Goal: Check status: Check status

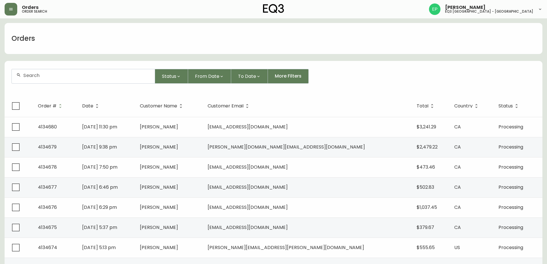
click at [9, 9] on icon "button" at bounding box center [11, 9] width 5 height 5
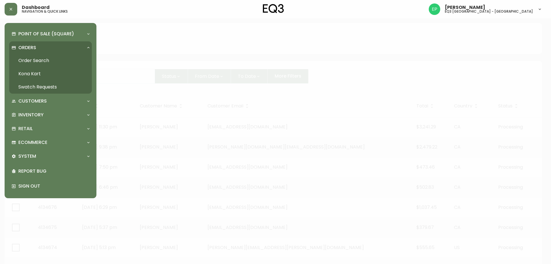
click at [36, 61] on link "Order Search" at bounding box center [50, 60] width 83 height 13
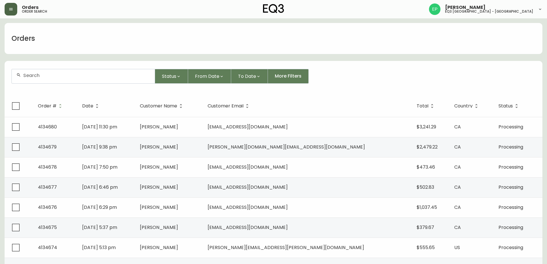
click at [8, 11] on button "button" at bounding box center [11, 9] width 13 height 13
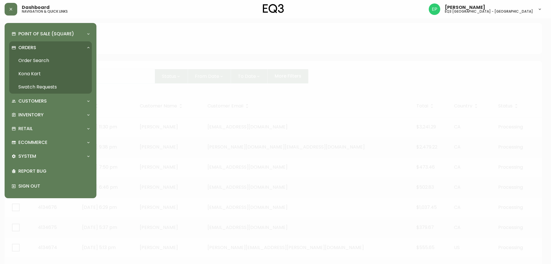
click at [28, 58] on link "Order Search" at bounding box center [50, 60] width 83 height 13
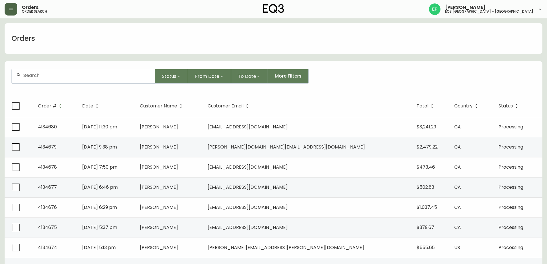
click at [13, 12] on button "button" at bounding box center [11, 9] width 13 height 13
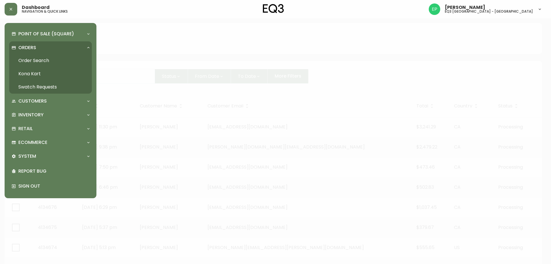
click at [30, 58] on link "Order Search" at bounding box center [50, 60] width 83 height 13
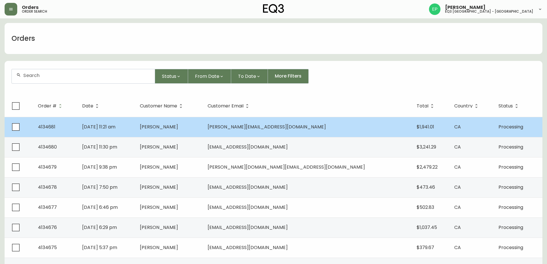
click at [203, 129] on td "[PERSON_NAME]" at bounding box center [169, 127] width 68 height 20
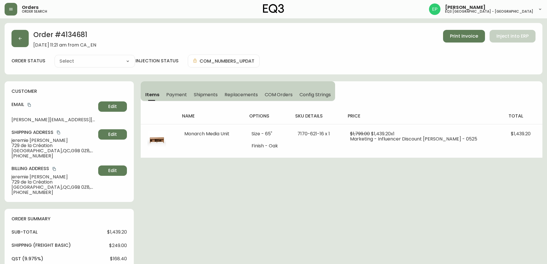
type input "Processing"
select select "PROCESSING"
click at [204, 92] on span "Shipments" at bounding box center [206, 95] width 24 height 6
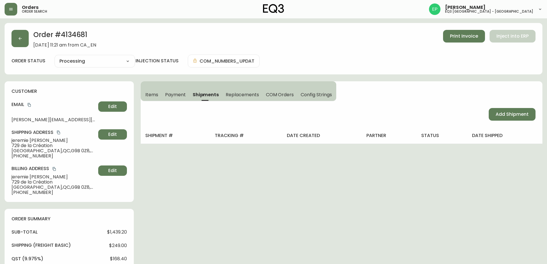
click at [155, 94] on span "Items" at bounding box center [151, 95] width 13 height 6
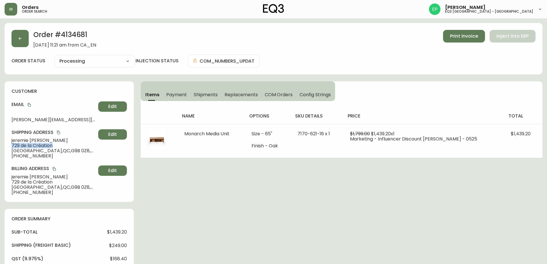
drag, startPoint x: 52, startPoint y: 144, endPoint x: 1, endPoint y: 148, distance: 51.0
click at [1, 148] on main "Order # 4134681 [DATE] 11:21 am from [GEOGRAPHIC_DATA] Print Invoice Inject int…" at bounding box center [273, 231] width 547 height 426
copy span "729 de la Création"
click at [9, 12] on button "button" at bounding box center [11, 9] width 13 height 13
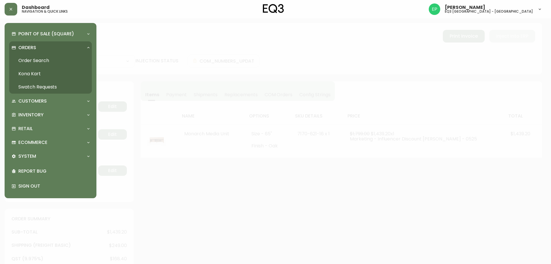
click at [28, 59] on link "Order Search" at bounding box center [50, 60] width 83 height 13
